Goal: Book appointment/travel/reservation

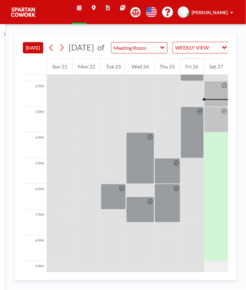
scroll to position [360, 0]
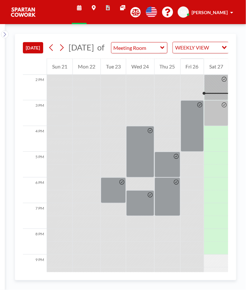
click at [133, 158] on div at bounding box center [140, 151] width 28 height 51
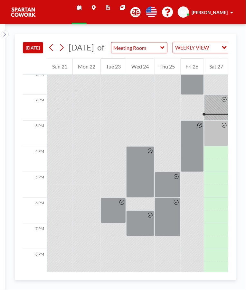
scroll to position [360, 0]
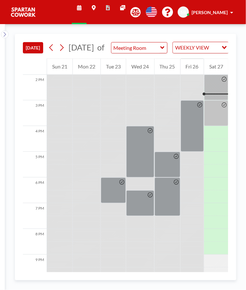
click at [189, 125] on div at bounding box center [191, 125] width 23 height 51
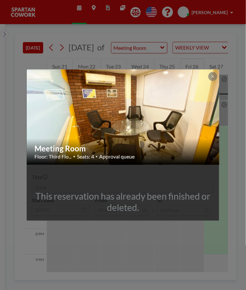
click at [212, 79] on button at bounding box center [212, 76] width 9 height 9
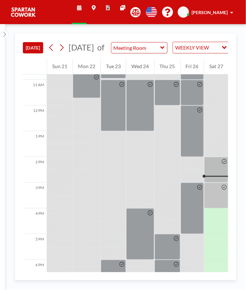
scroll to position [275, 0]
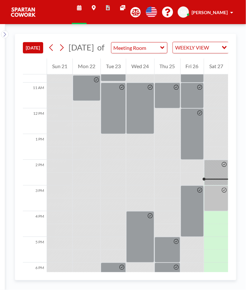
click at [211, 185] on div at bounding box center [216, 173] width 24 height 26
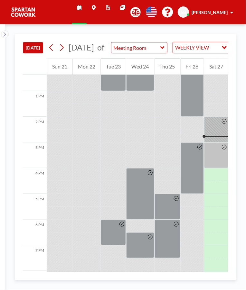
scroll to position [360, 0]
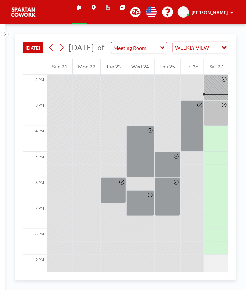
click at [215, 122] on div at bounding box center [216, 113] width 24 height 26
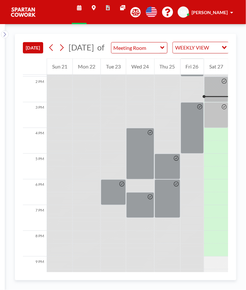
scroll to position [358, 0]
click at [133, 168] on div at bounding box center [140, 154] width 28 height 51
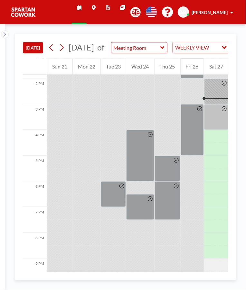
scroll to position [360, 0]
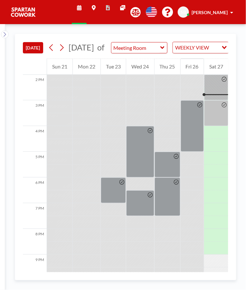
click at [221, 126] on div at bounding box center [223, 113] width 7 height 25
